Goal: Transaction & Acquisition: Purchase product/service

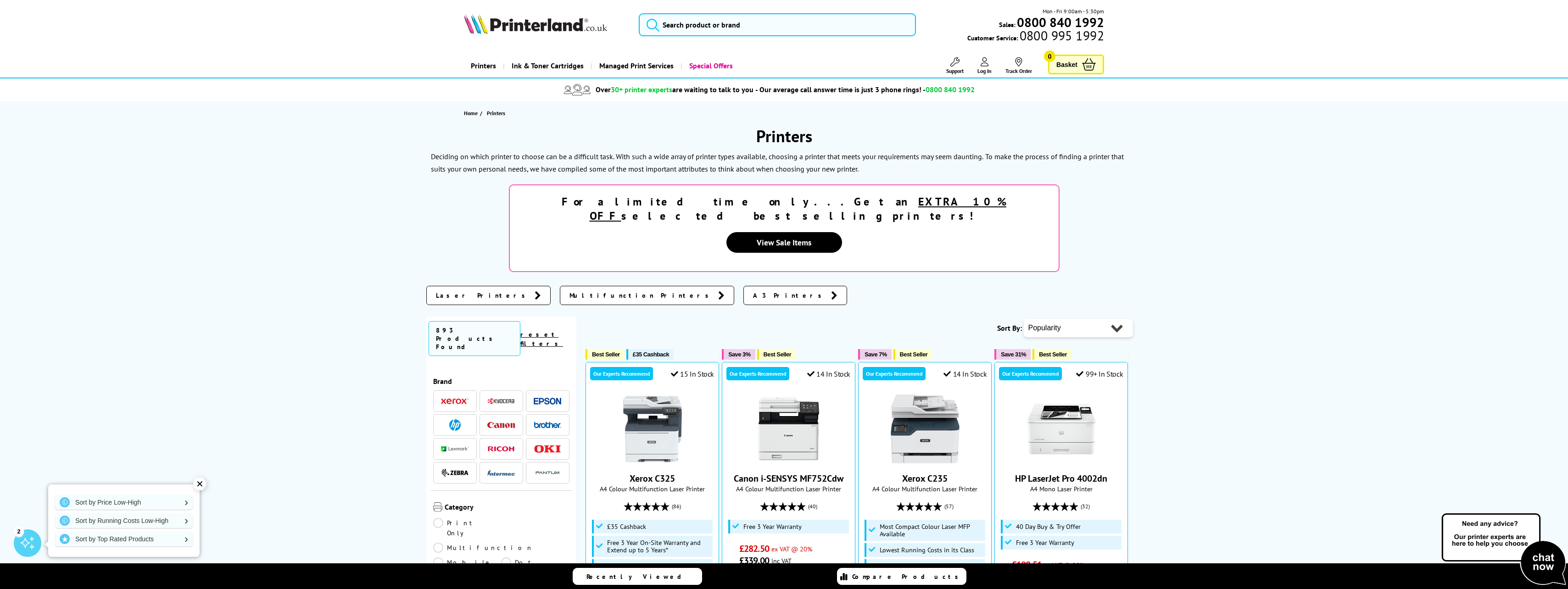
click at [452, 419] on img at bounding box center [455, 425] width 12 height 12
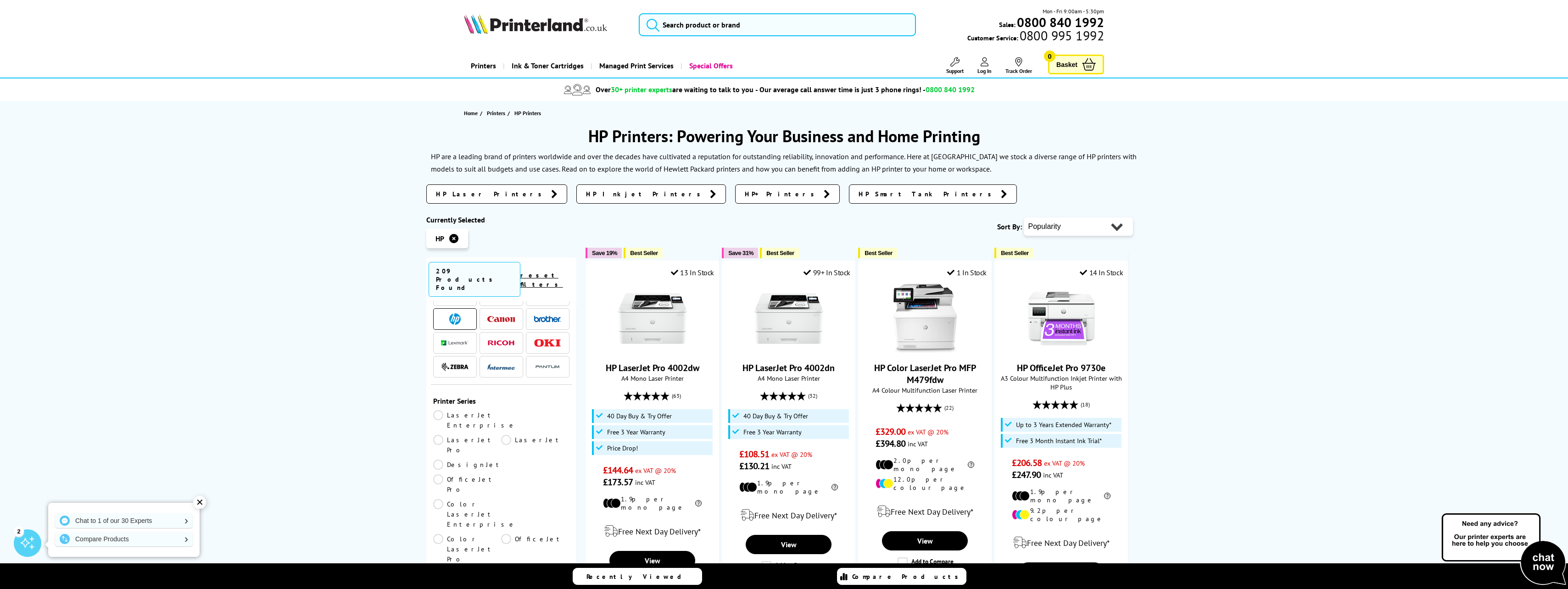
scroll to position [92, 0]
click at [502, 390] on link "LaserJet Pro" at bounding box center [467, 400] width 68 height 20
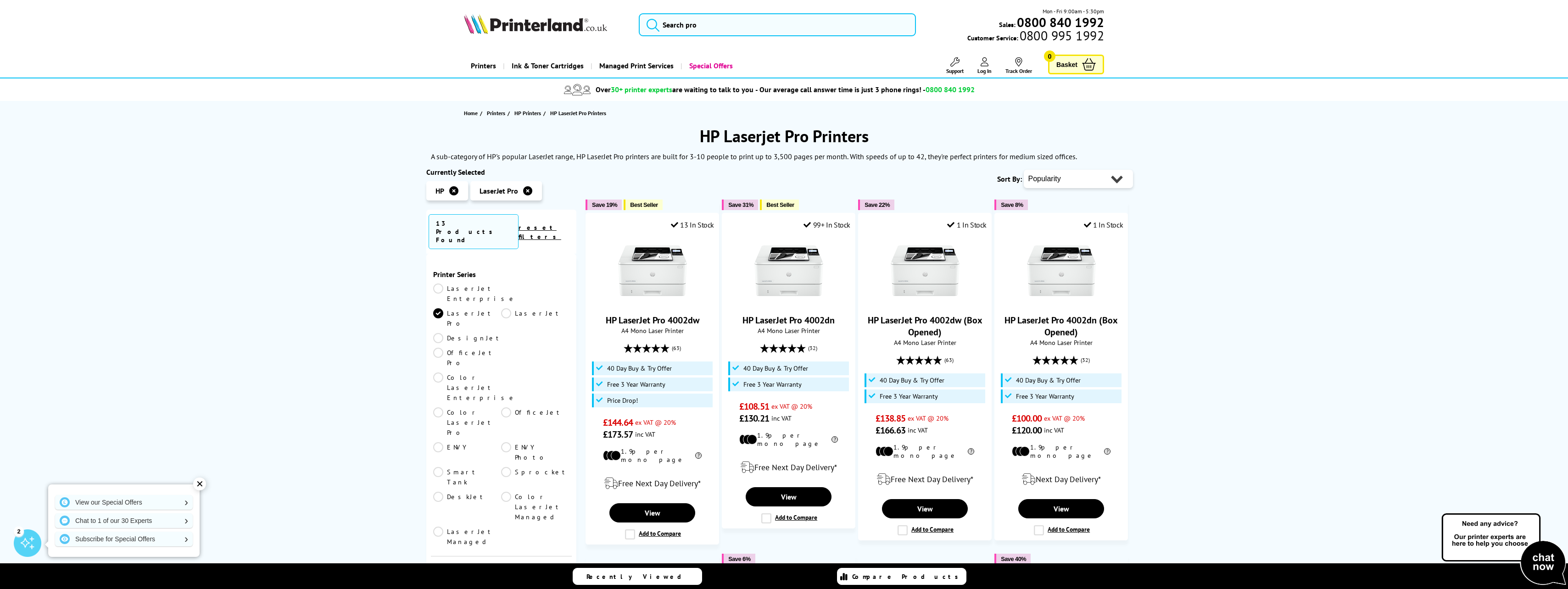
click at [438, 284] on link "LaserJet Enterprise" at bounding box center [475, 293] width 83 height 20
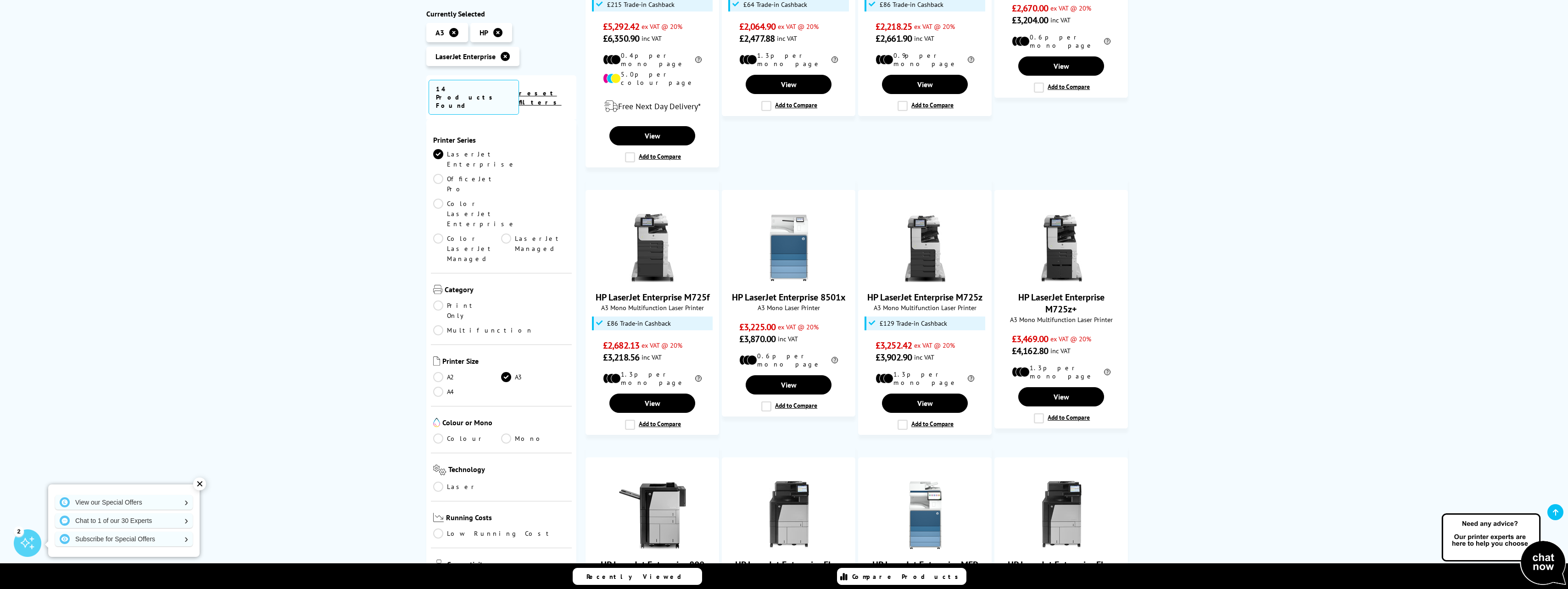
scroll to position [321, 0]
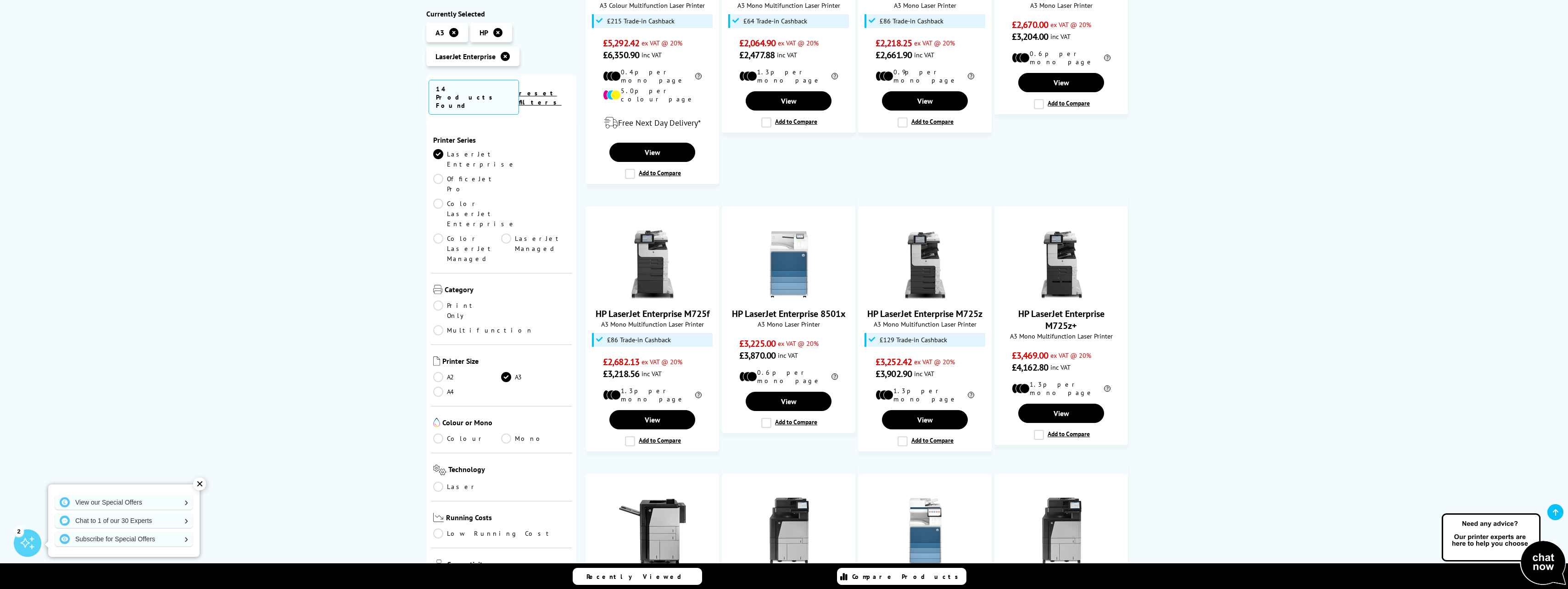
click at [502, 174] on link "OfficeJet Pro" at bounding box center [467, 184] width 68 height 20
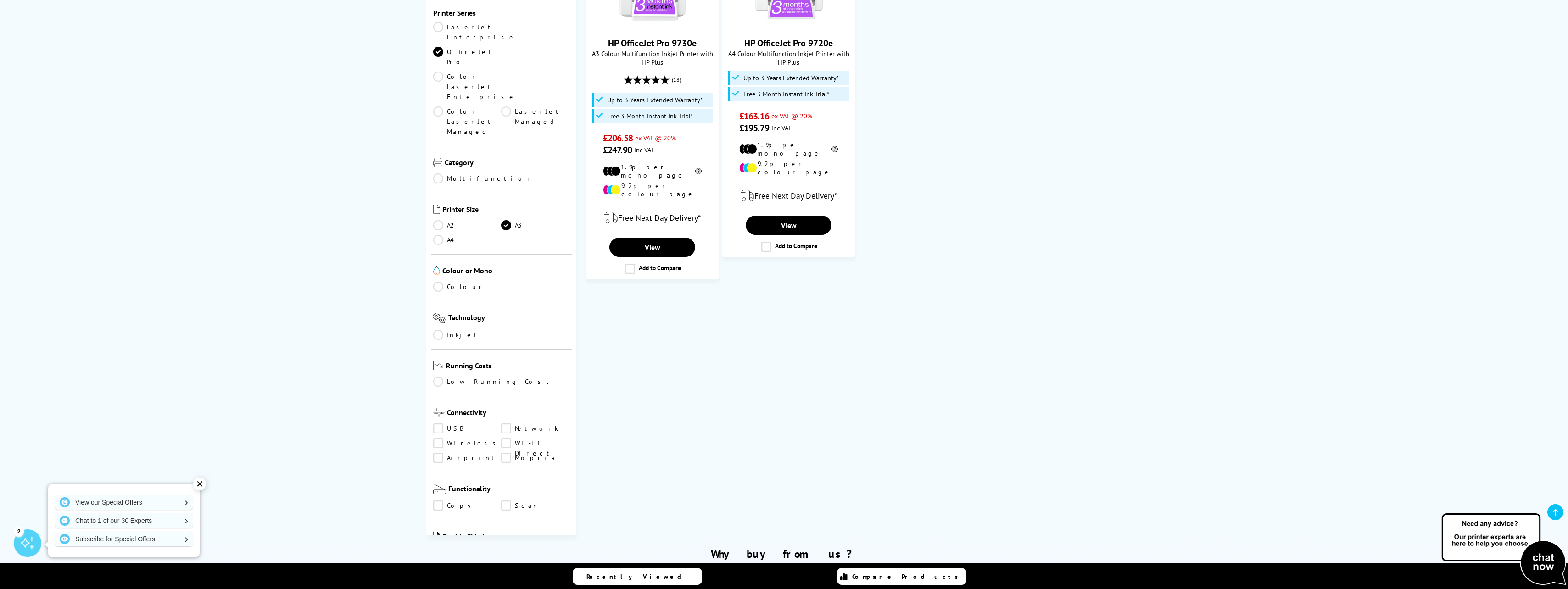
scroll to position [275, 0]
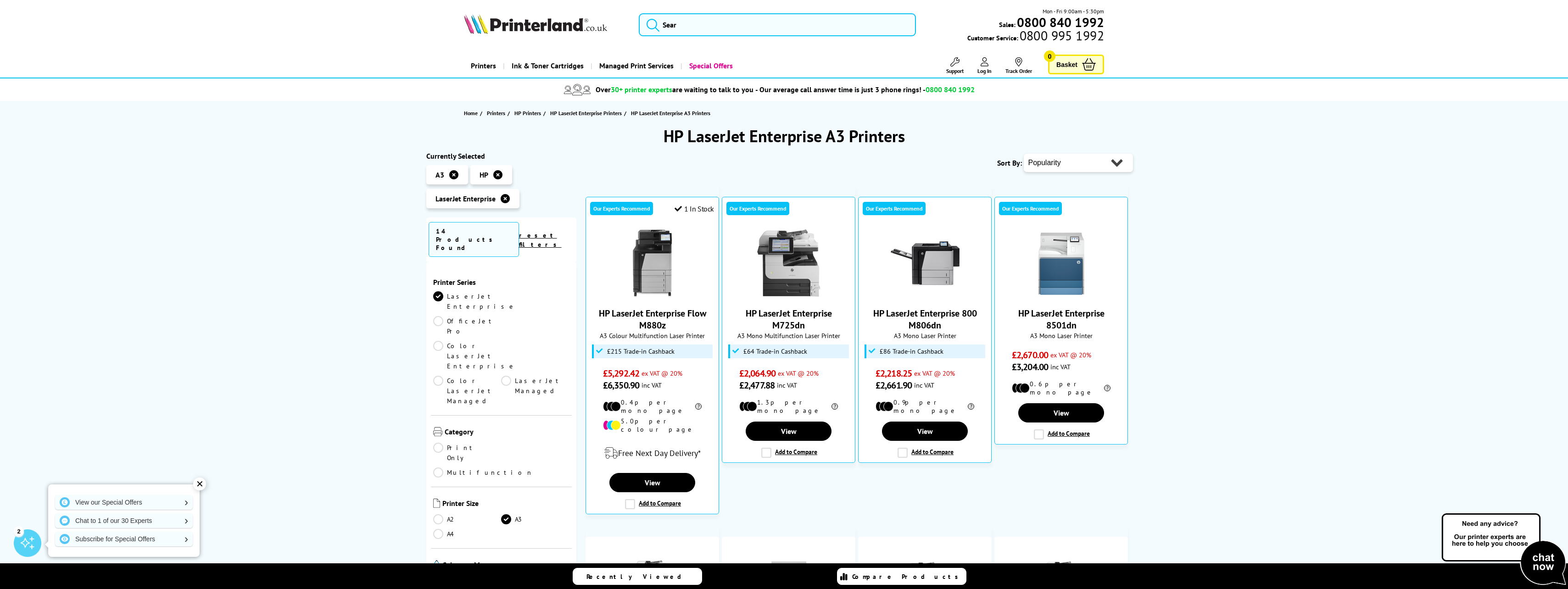
click at [1093, 166] on select "Popularity Rating Price - Low to High Price - High to Low Running Costs - Low t…" at bounding box center [1078, 163] width 109 height 18
select select "Price Ascending"
click at [1024, 154] on select "Popularity Rating Price - Low to High Price - High to Low Running Costs - Low t…" at bounding box center [1078, 163] width 109 height 18
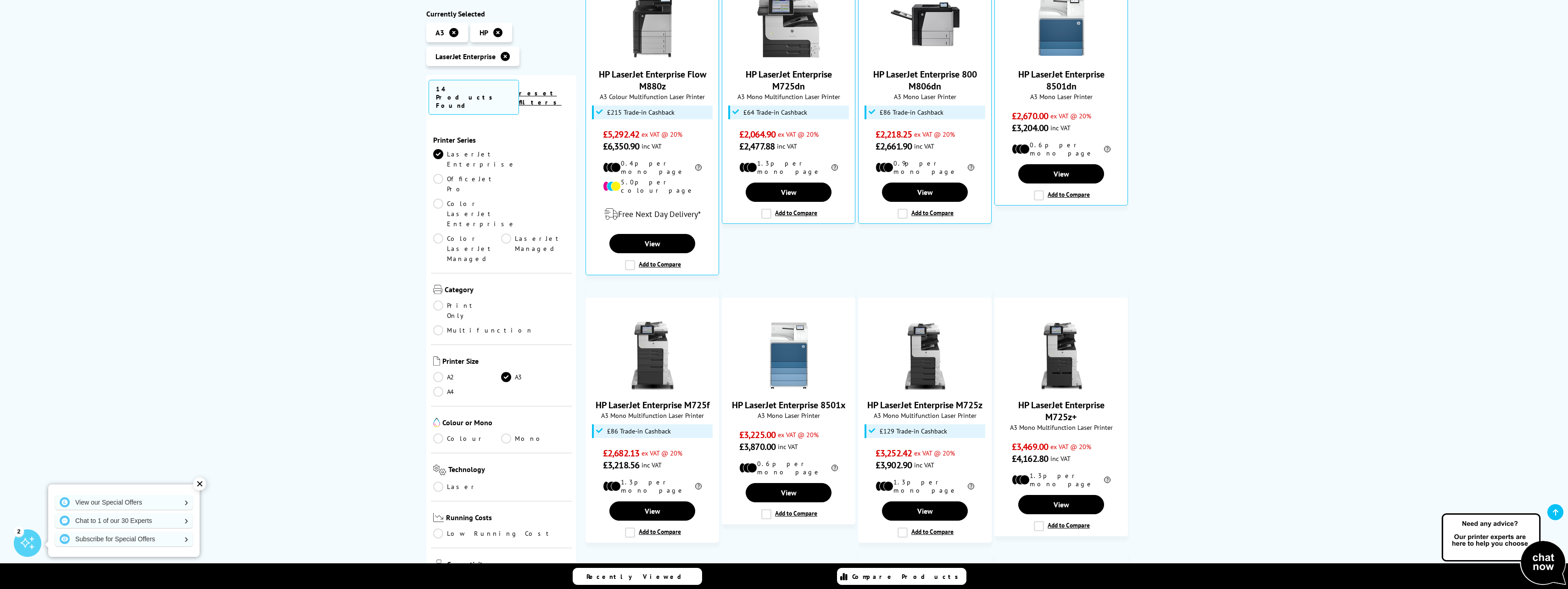
scroll to position [46, 0]
